Goal: Task Accomplishment & Management: Manage account settings

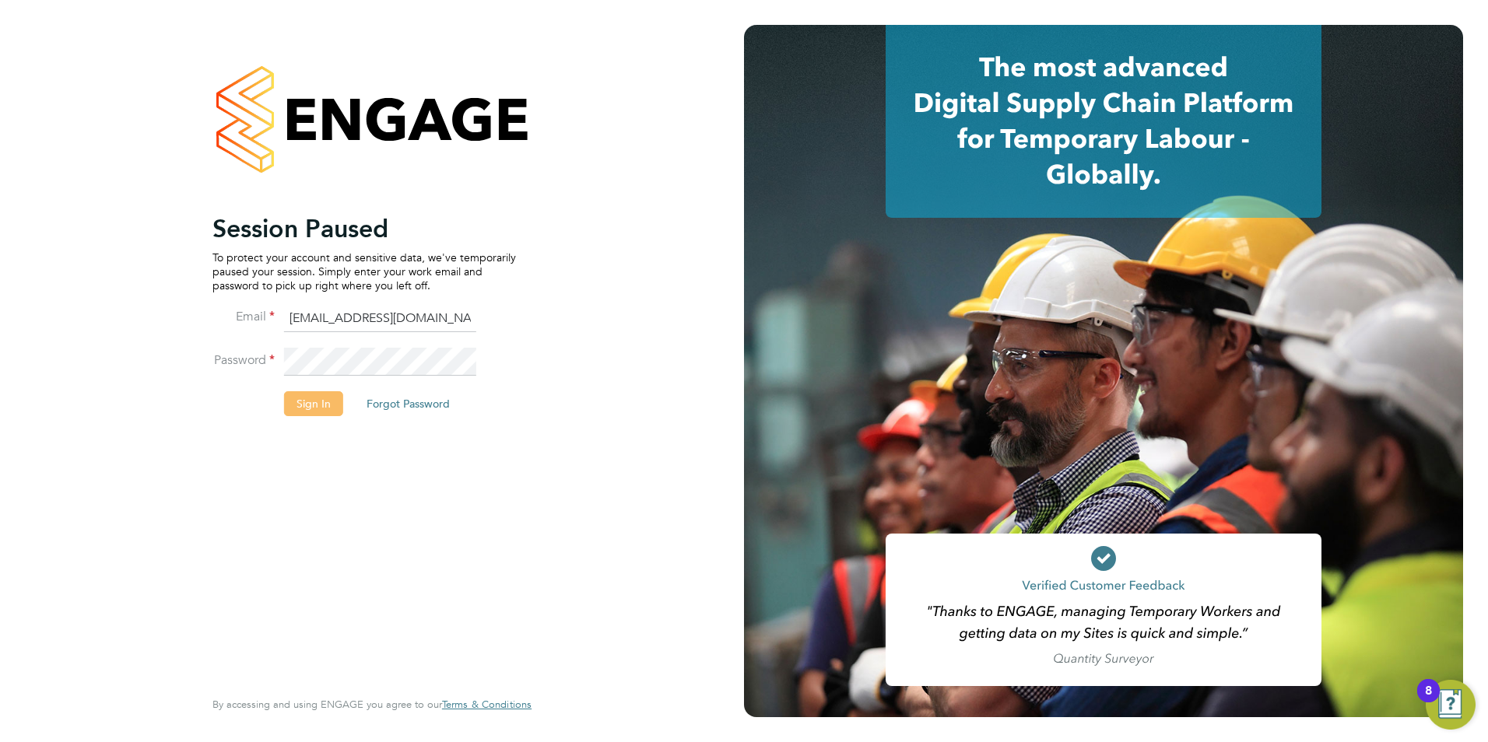
click at [329, 401] on button "Sign In" at bounding box center [313, 403] width 59 height 25
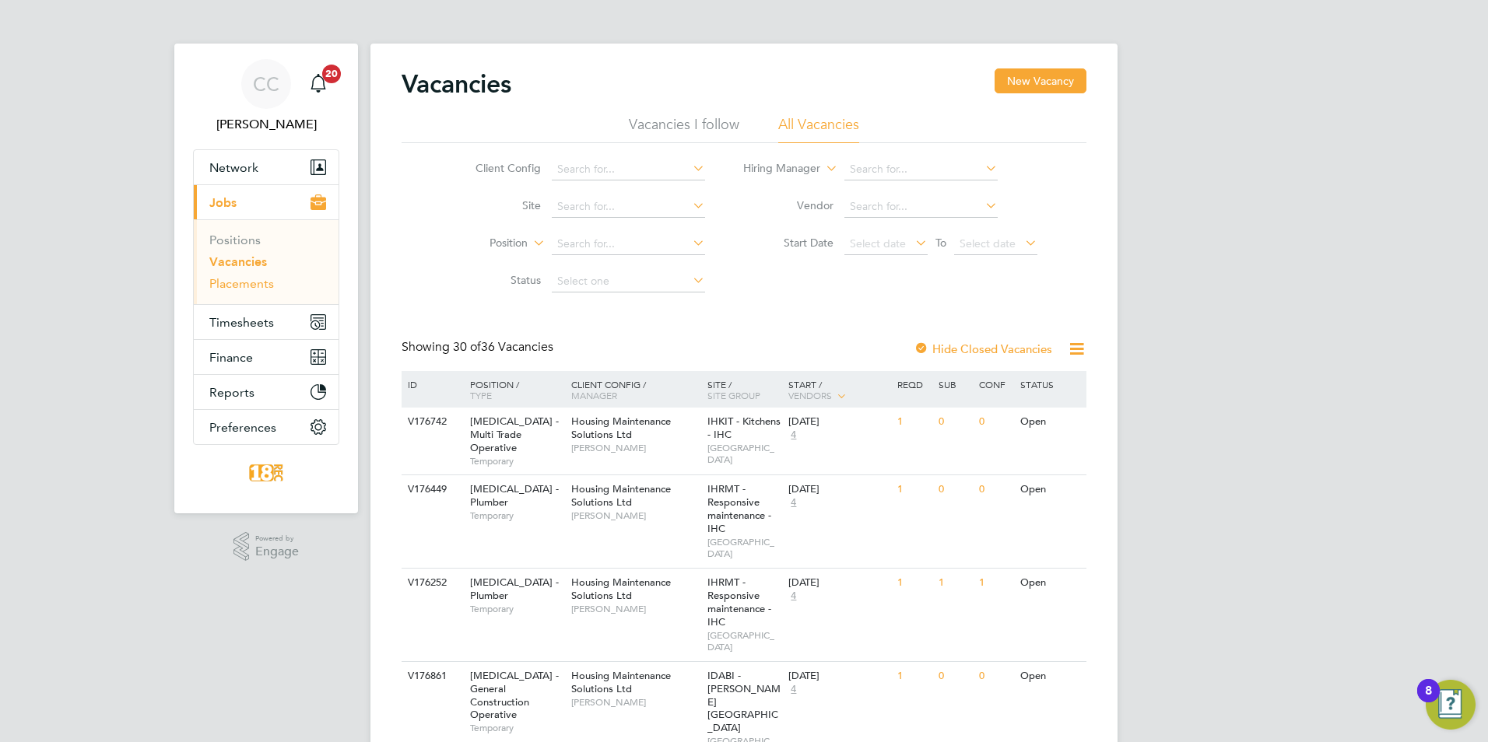
click at [255, 283] on link "Placements" at bounding box center [241, 283] width 65 height 15
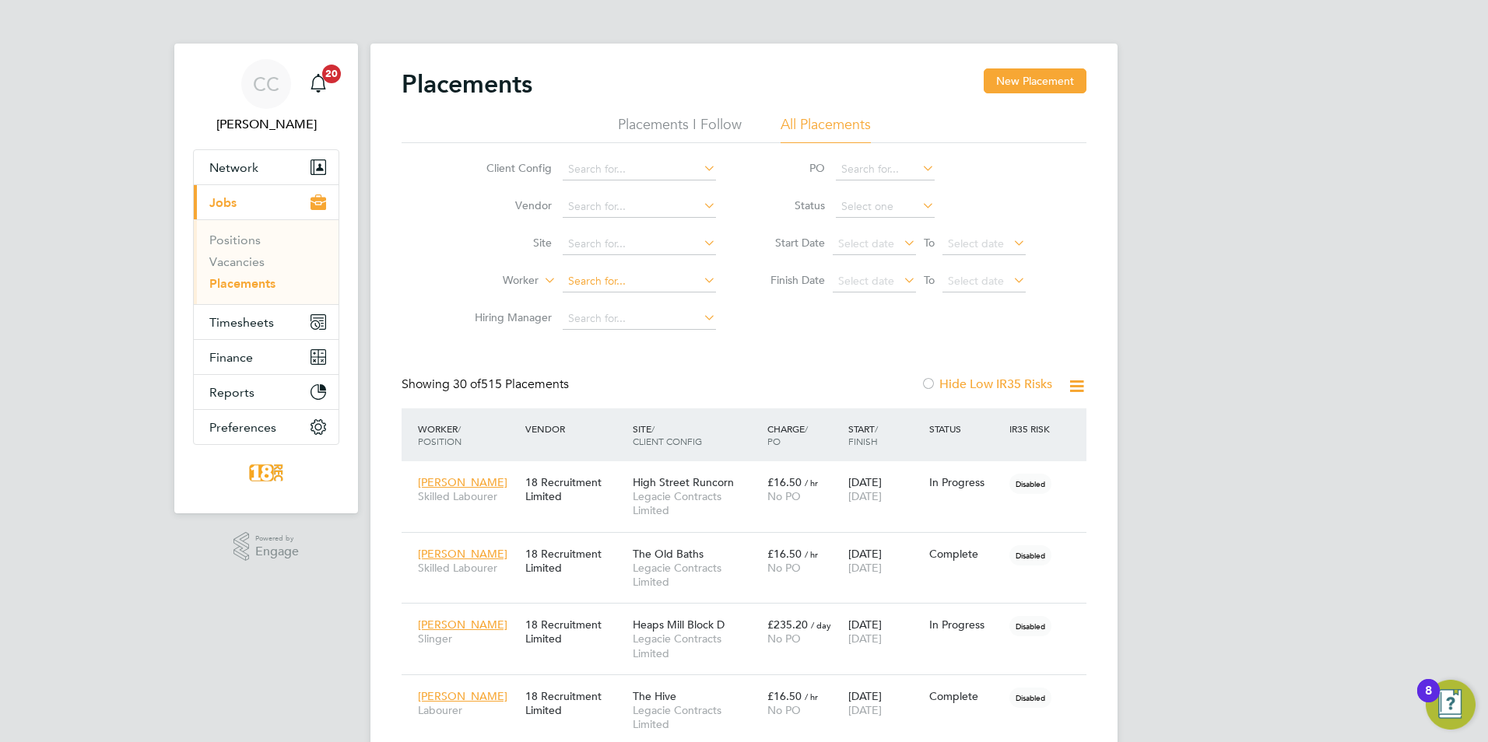
click at [577, 281] on input at bounding box center [639, 282] width 153 height 22
click at [577, 304] on b "Arman" at bounding box center [584, 303] width 33 height 13
type input "[PERSON_NAME] [PERSON_NAME]"
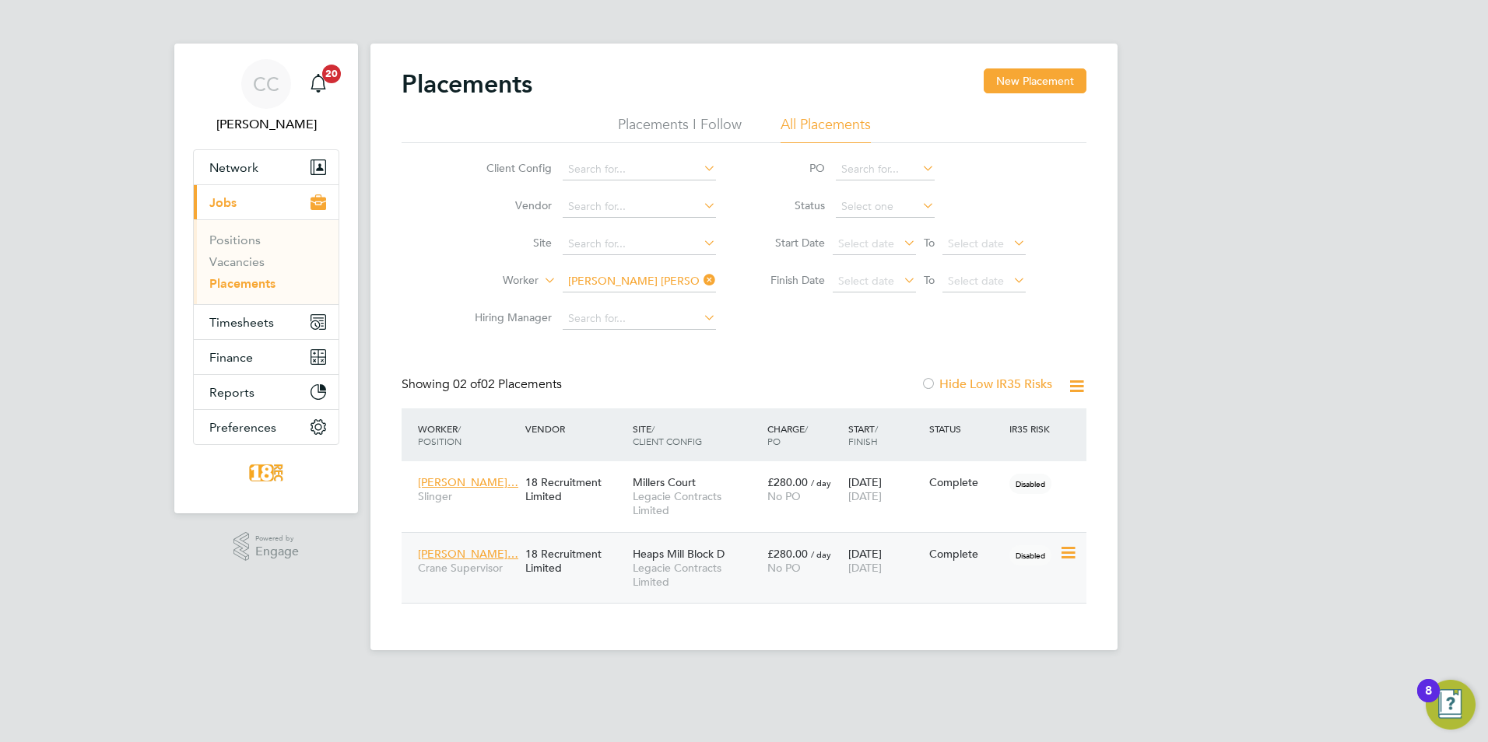
click at [1021, 556] on span "Disabled" at bounding box center [1030, 556] width 42 height 20
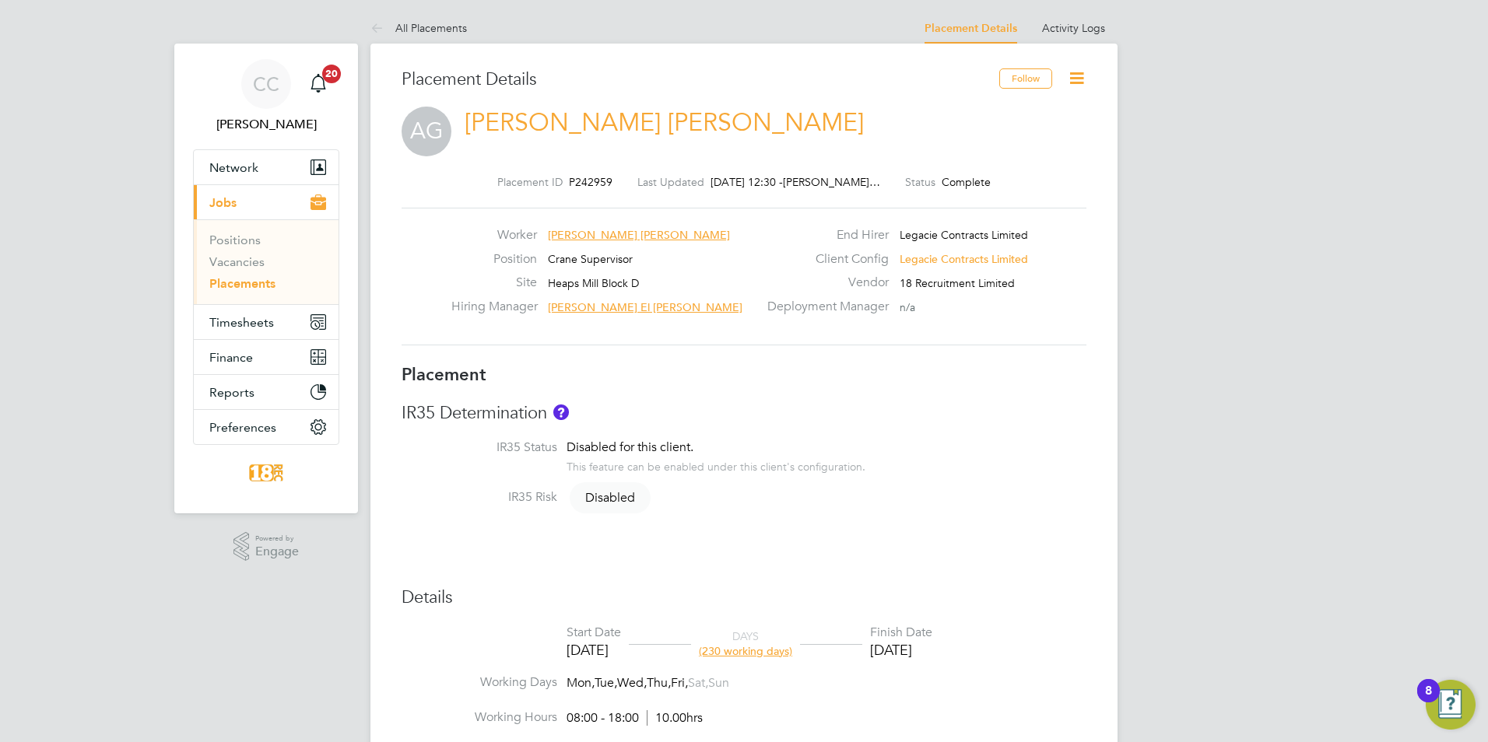
click at [1090, 78] on div "Placement Details Follow AG [PERSON_NAME] [PERSON_NAME] Placement ID P242959 La…" at bounding box center [743, 752] width 747 height 1416
click at [1080, 81] on icon at bounding box center [1076, 77] width 19 height 19
click at [1015, 118] on li "Edit Placement e" at bounding box center [1026, 115] width 114 height 22
type input "[PERSON_NAME] El [PERSON_NAME]"
type input "[PERSON_NAME]"
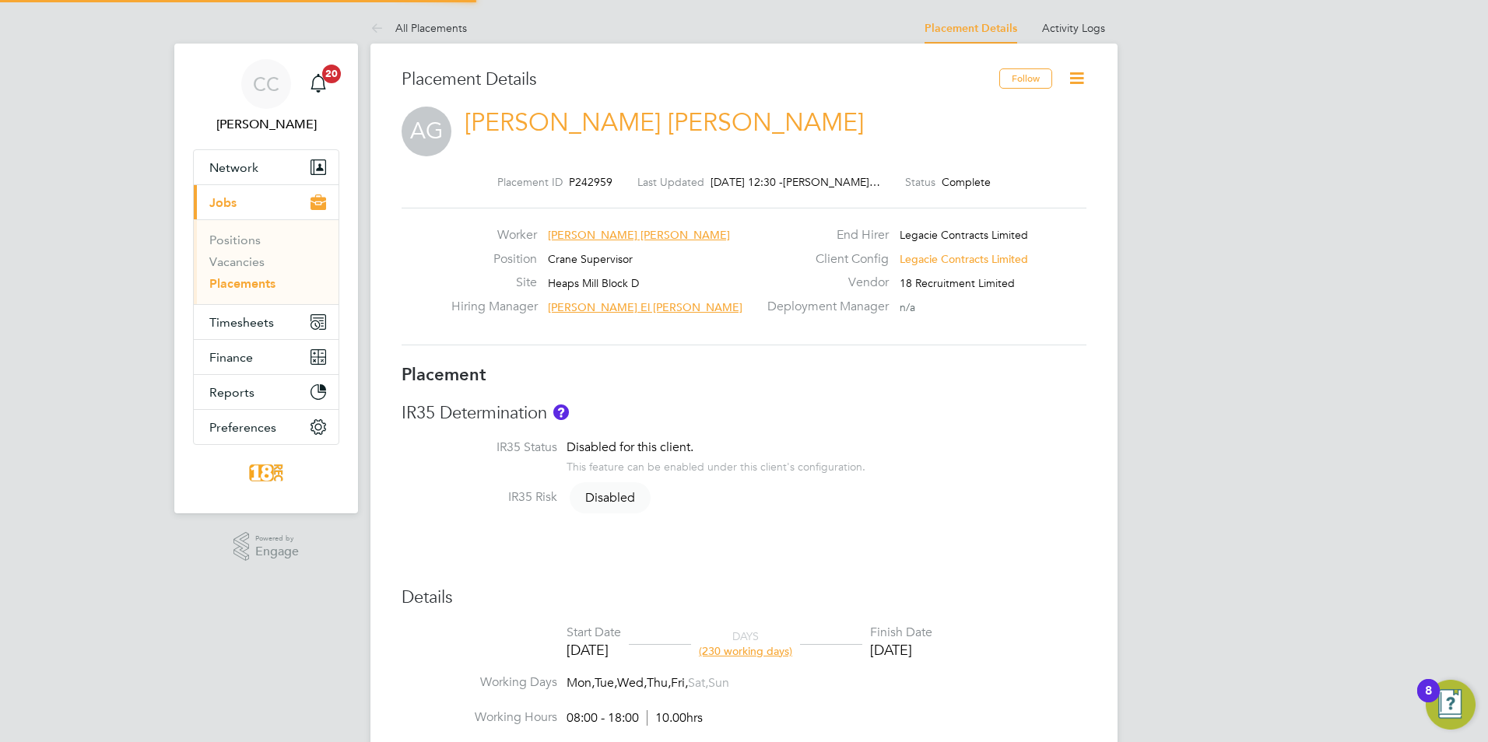
type input "[DATE]"
type input "08:00"
type input "18:00"
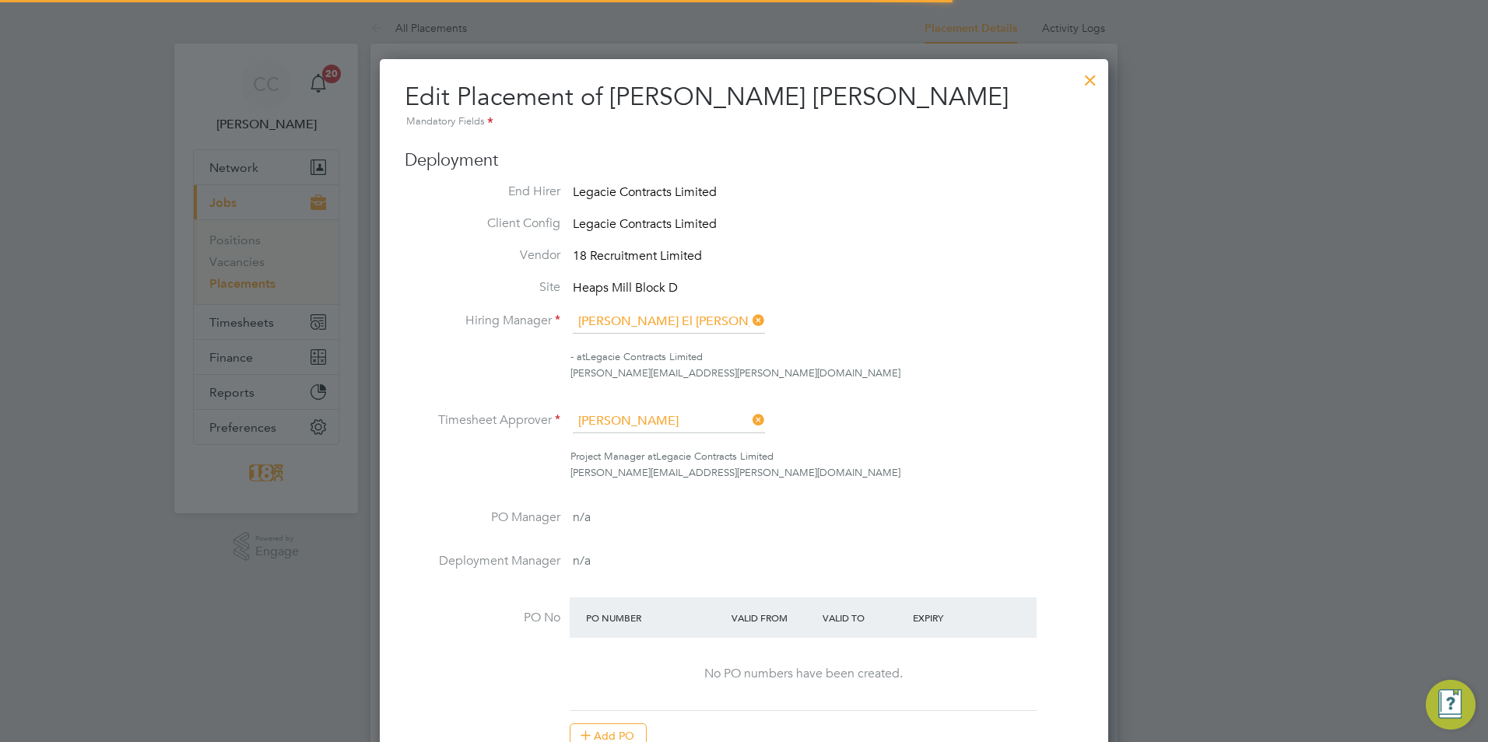
scroll to position [8, 8]
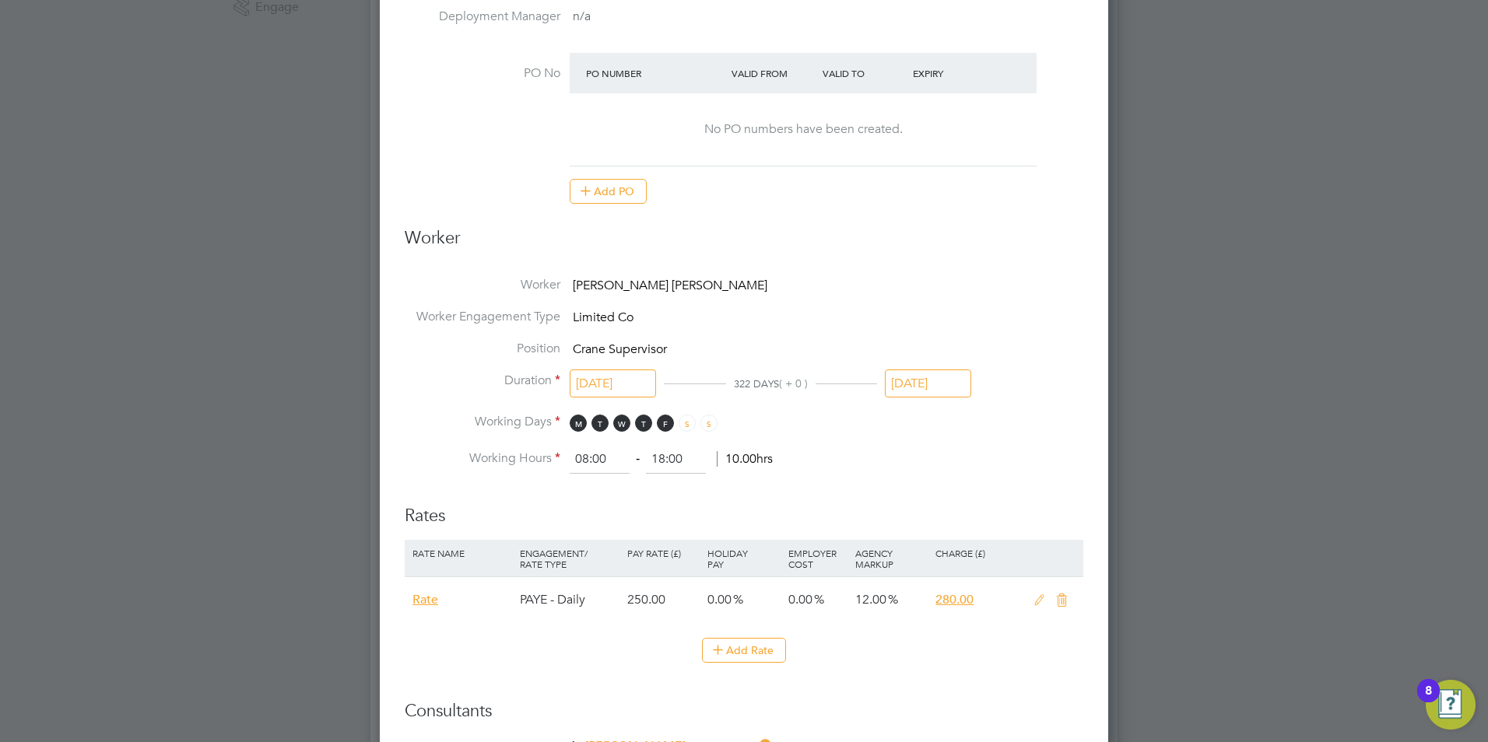
click at [942, 384] on input "[DATE]" at bounding box center [928, 384] width 86 height 29
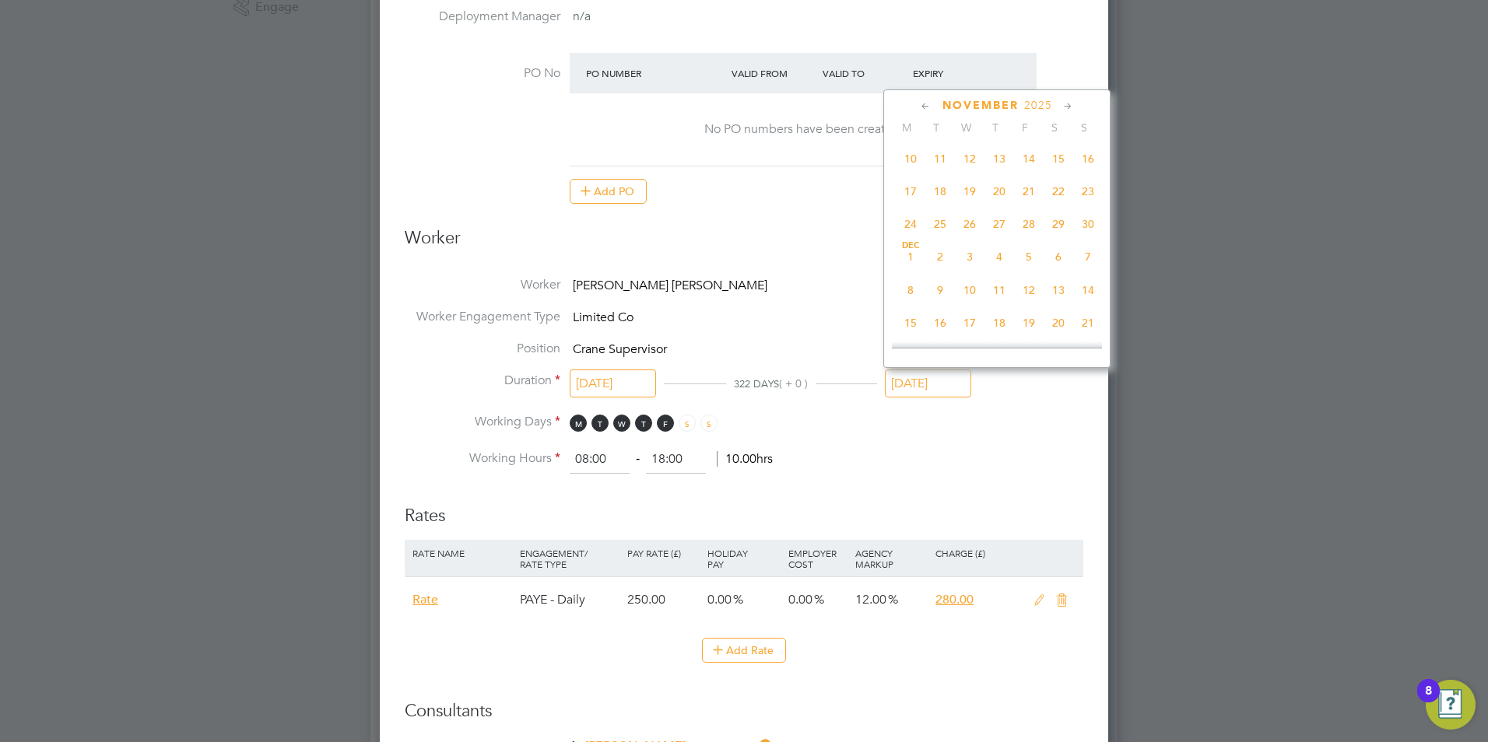
click at [1087, 239] on span "30" at bounding box center [1088, 224] width 30 height 30
type input "[DATE]"
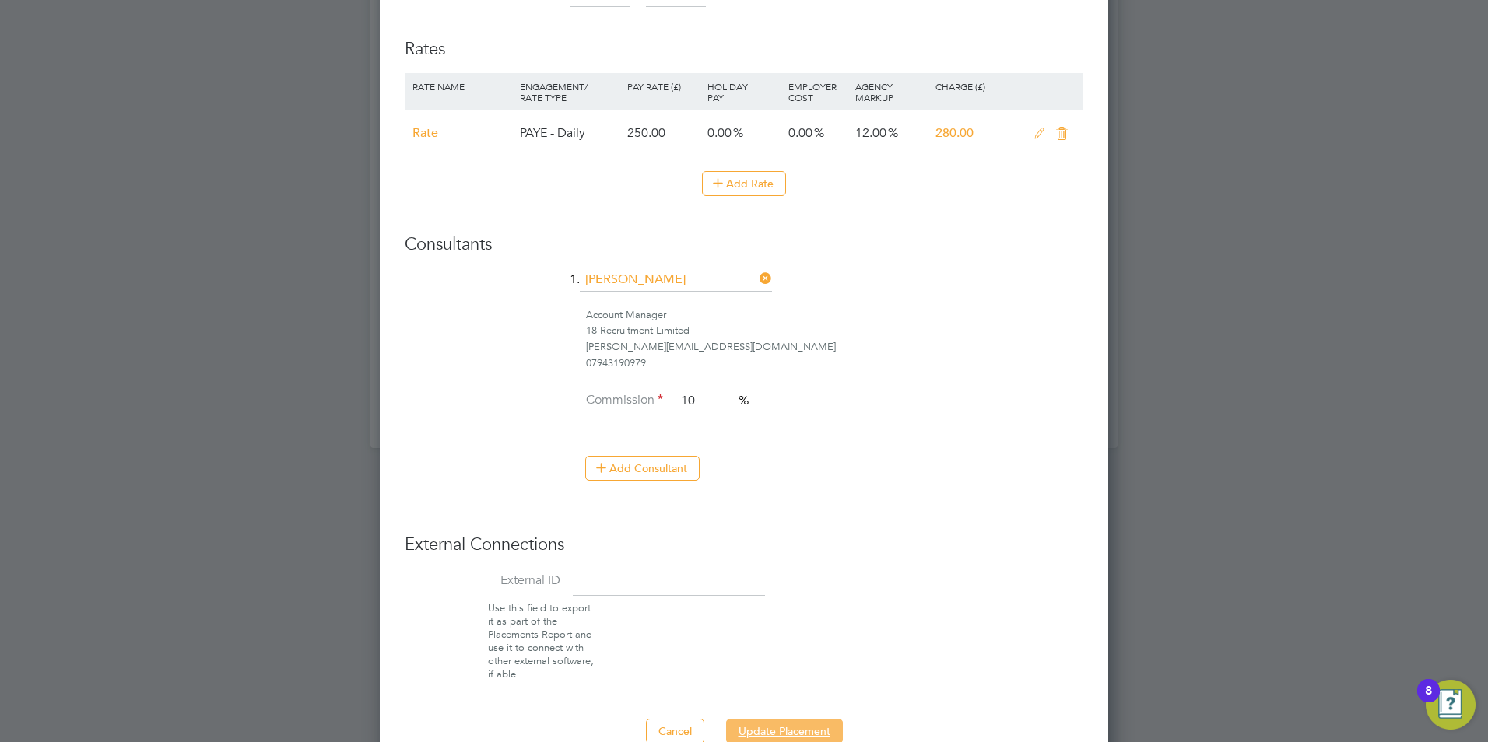
click at [793, 725] on button "Update Placement" at bounding box center [784, 731] width 117 height 25
